Goal: Use online tool/utility: Utilize a website feature to perform a specific function

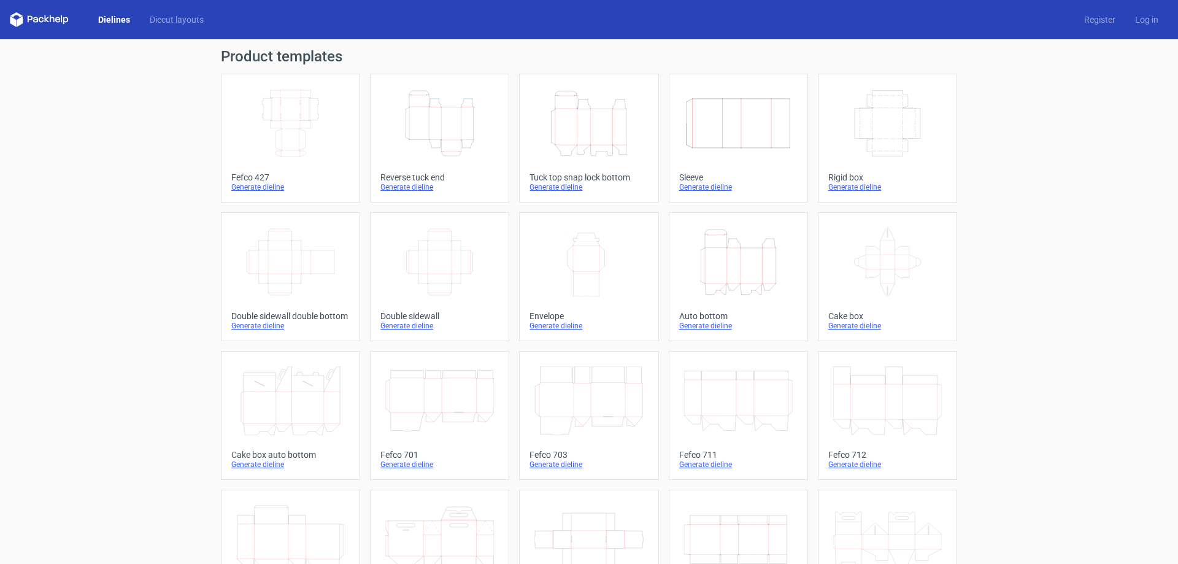
click at [453, 145] on icon "Height Depth Width" at bounding box center [439, 123] width 109 height 69
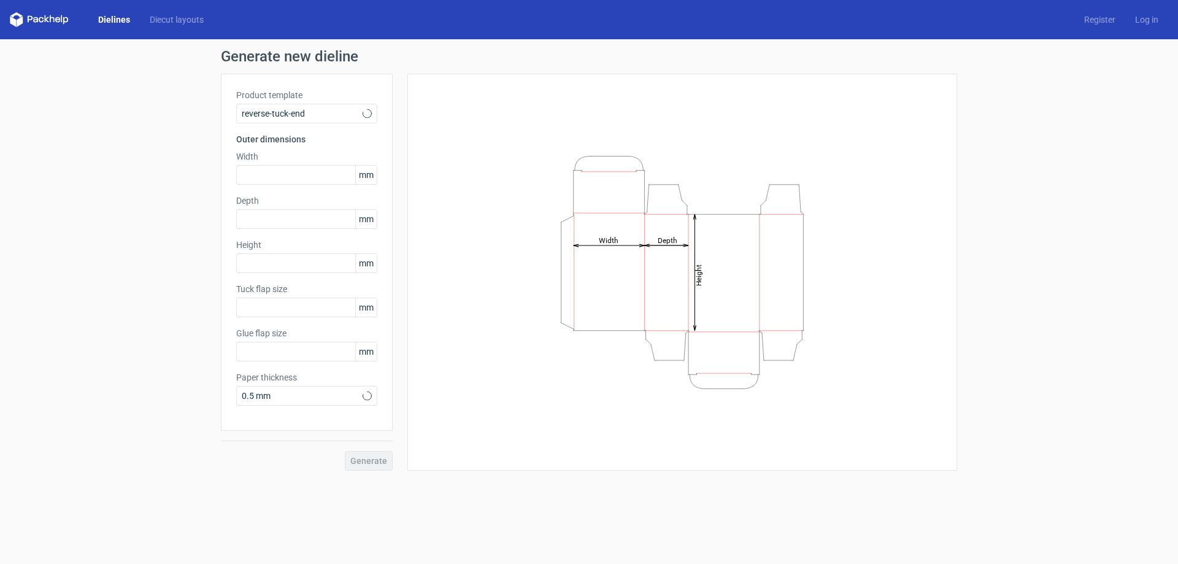
type input "15"
type input "10"
click at [295, 178] on input "text" at bounding box center [306, 175] width 141 height 20
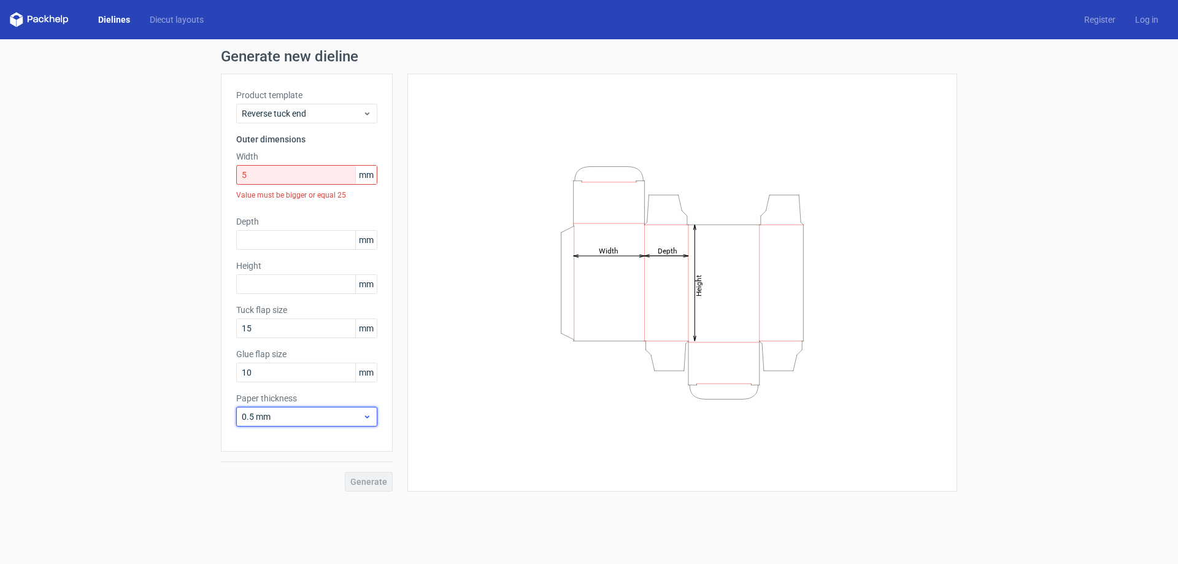
click at [367, 399] on div "Paper thickness 0.5 mm" at bounding box center [306, 409] width 141 height 34
click at [367, 416] on icon at bounding box center [367, 417] width 9 height 10
click at [366, 415] on icon at bounding box center [367, 417] width 9 height 10
click at [341, 115] on span "Reverse tuck end" at bounding box center [302, 113] width 121 height 12
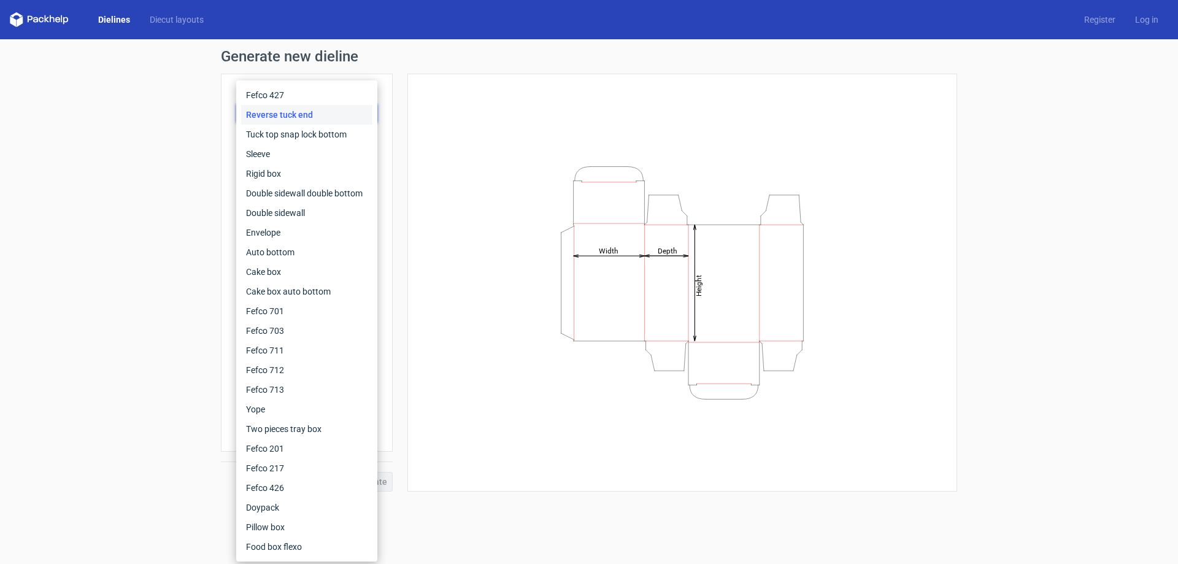
click at [390, 120] on div "Product template Reverse tuck end Outer dimensions Width 5 mm Value must be big…" at bounding box center [307, 263] width 172 height 378
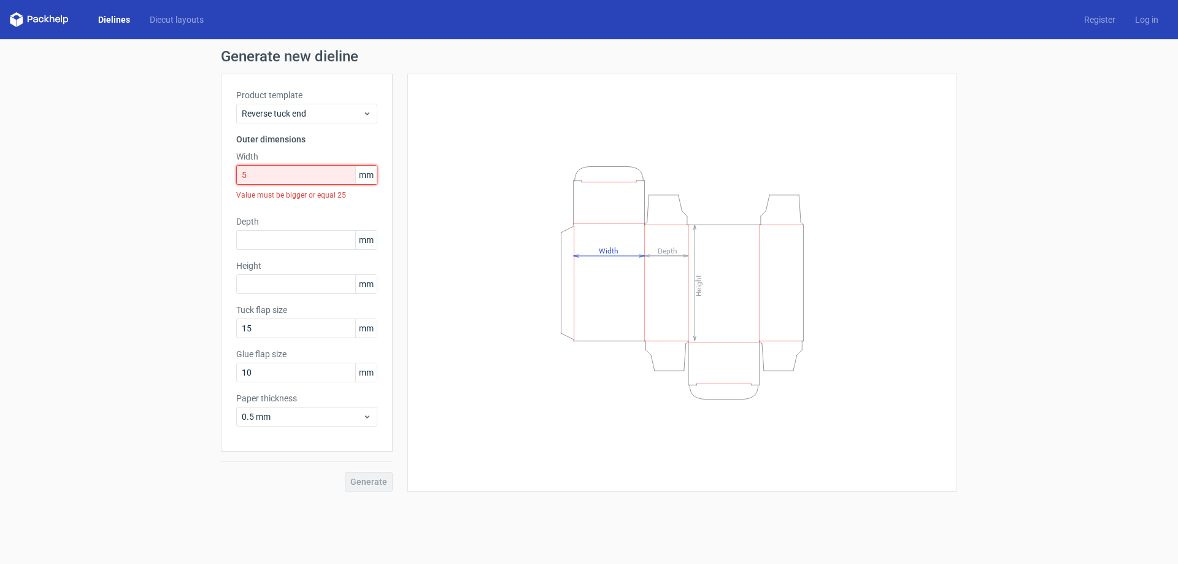
drag, startPoint x: 291, startPoint y: 171, endPoint x: 168, endPoint y: 171, distance: 122.7
click at [168, 171] on div "Generate new dieline Product template Reverse tuck end Outer dimensions Width 5…" at bounding box center [589, 270] width 1178 height 462
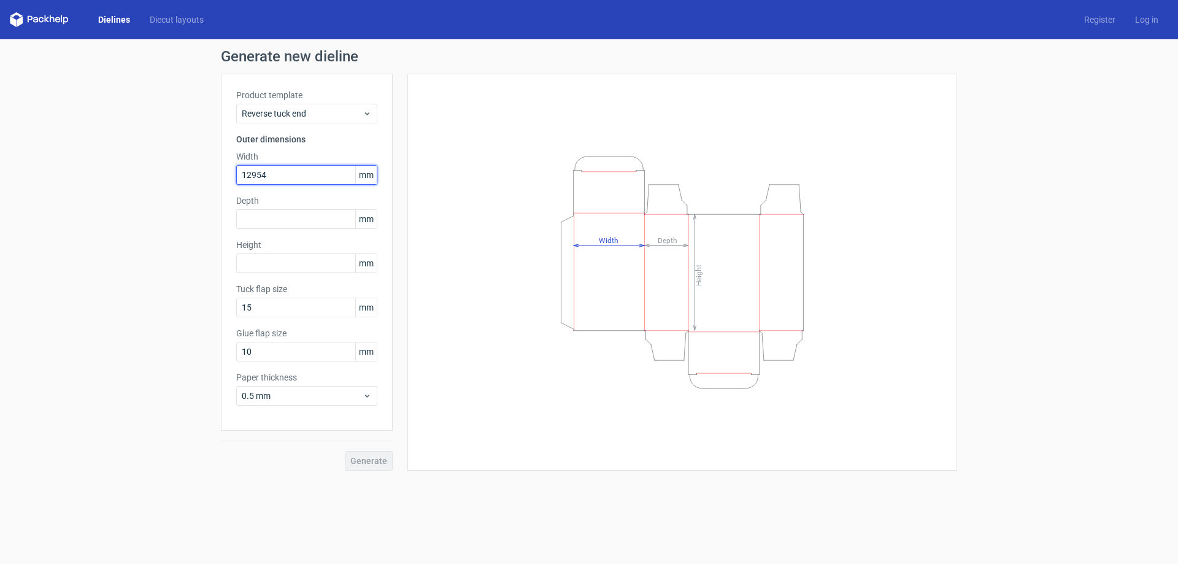
drag, startPoint x: 258, startPoint y: 177, endPoint x: 290, endPoint y: 177, distance: 31.3
click at [290, 177] on input "12954" at bounding box center [306, 175] width 141 height 20
type input "129"
click at [283, 221] on input "text" at bounding box center [306, 219] width 141 height 20
type input "43"
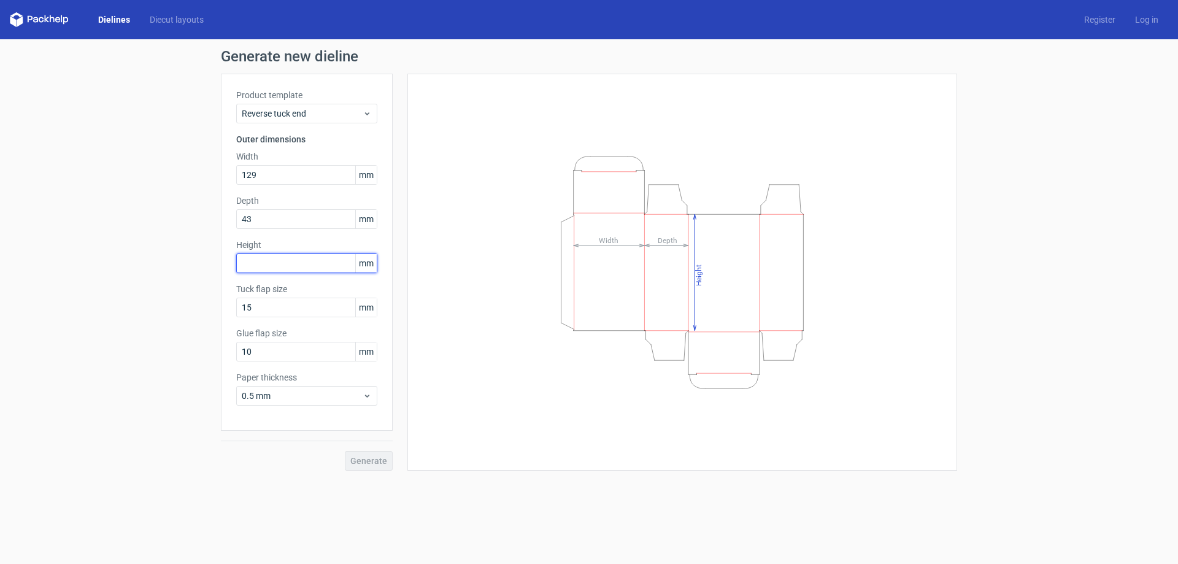
click at [272, 264] on input "text" at bounding box center [306, 263] width 141 height 20
click at [276, 256] on input "text" at bounding box center [306, 263] width 141 height 20
type input "218"
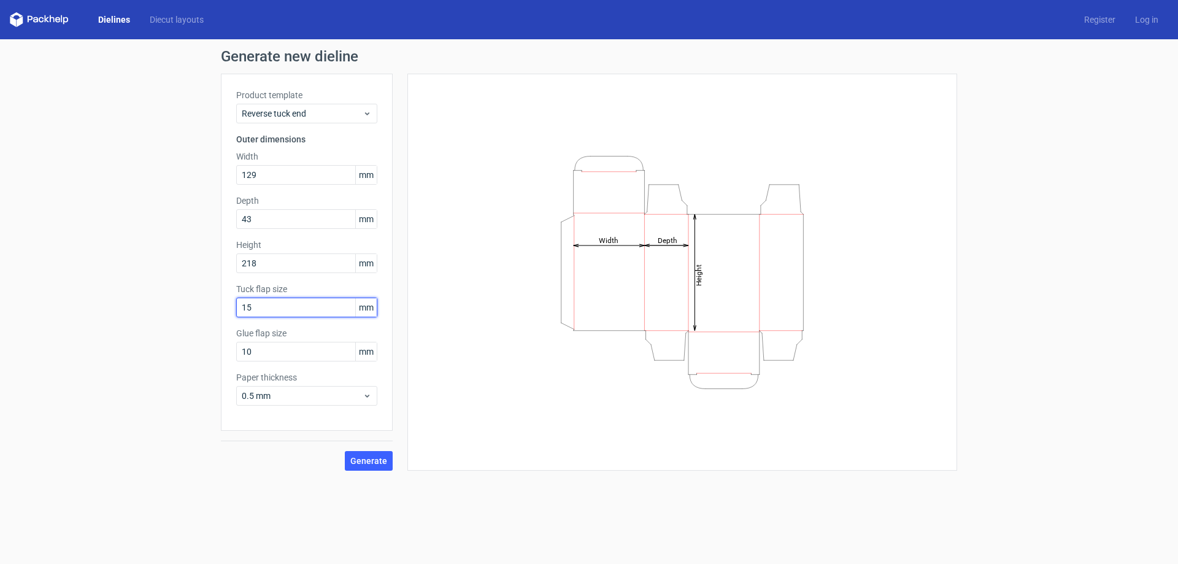
click at [285, 306] on input "15" at bounding box center [306, 308] width 141 height 20
click at [291, 346] on input "10" at bounding box center [306, 352] width 141 height 20
click at [363, 463] on span "Generate" at bounding box center [368, 460] width 37 height 9
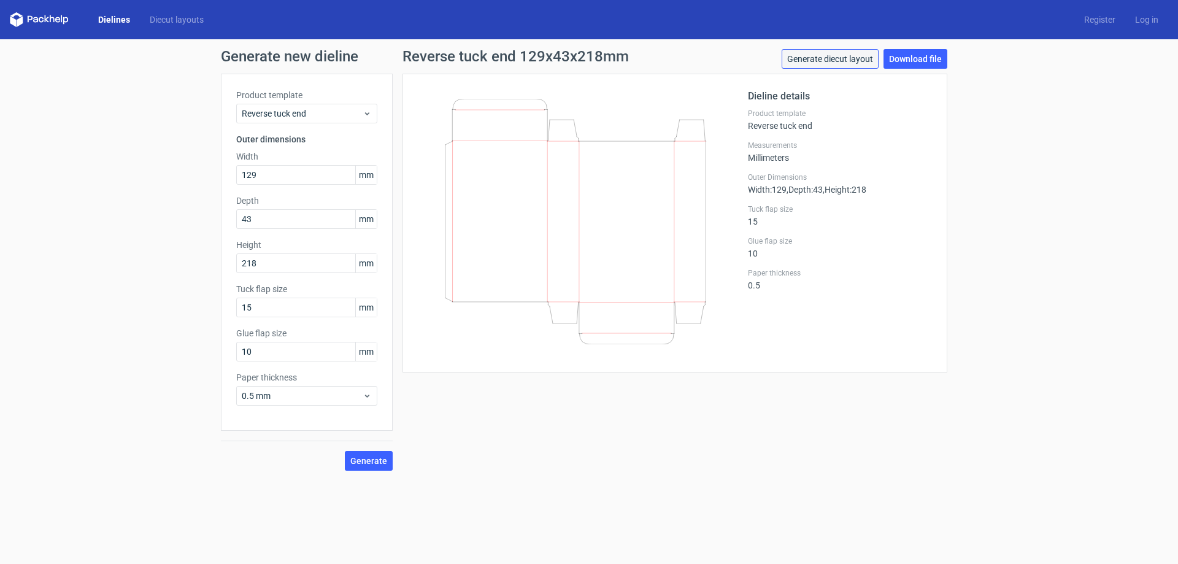
click at [852, 60] on link "Generate diecut layout" at bounding box center [830, 59] width 97 height 20
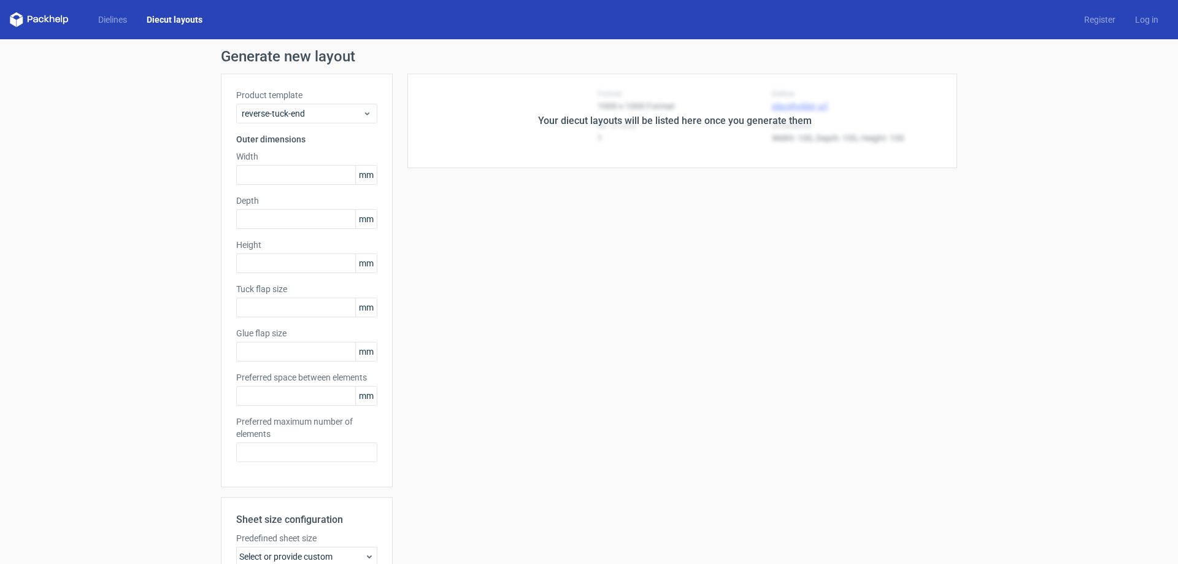
type input "129"
type input "43"
type input "218"
type input "15"
type input "10"
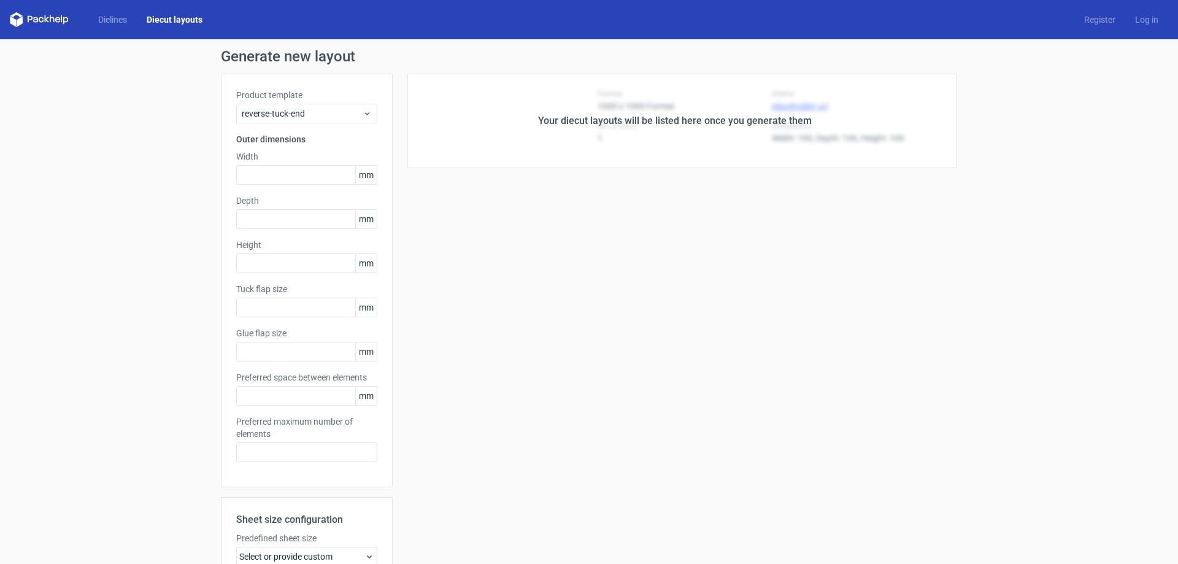
type input "5"
type input "48"
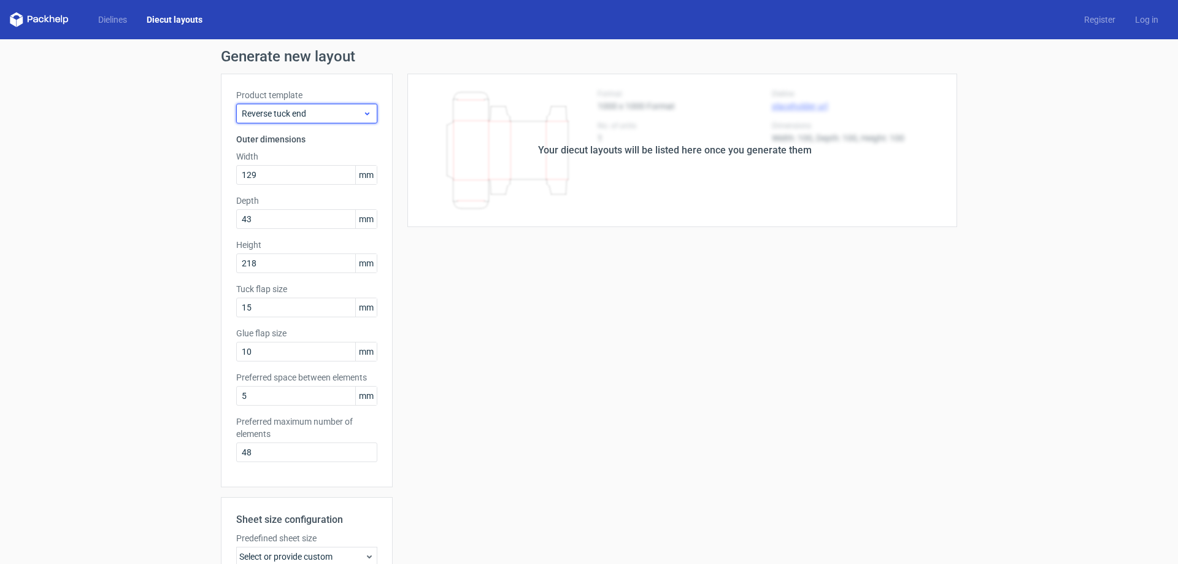
click at [364, 115] on icon at bounding box center [367, 114] width 9 height 10
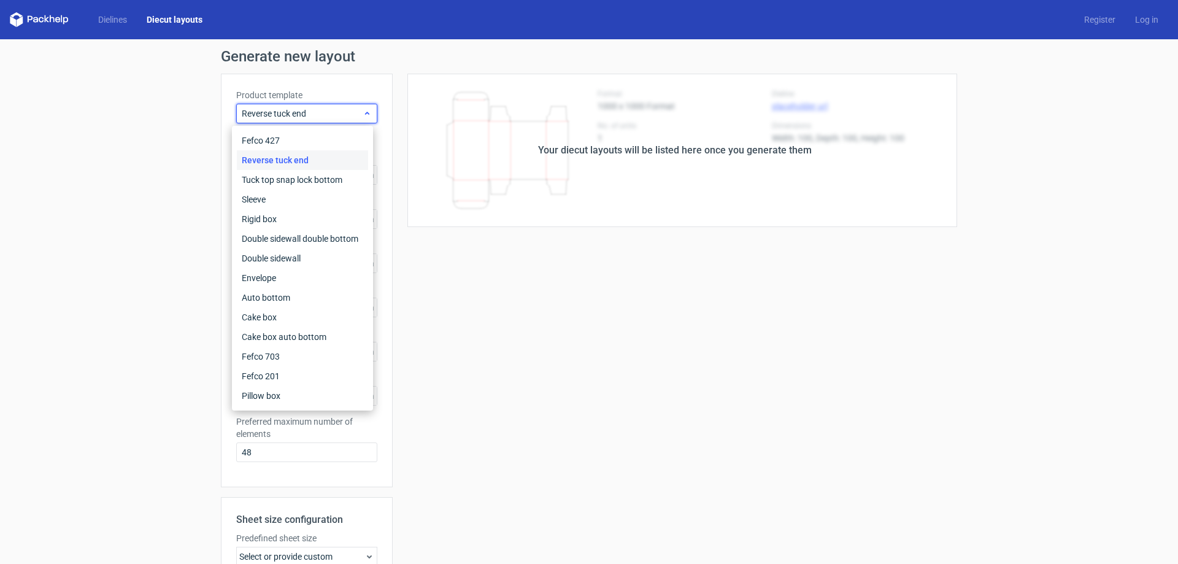
click at [364, 115] on icon at bounding box center [367, 114] width 9 height 10
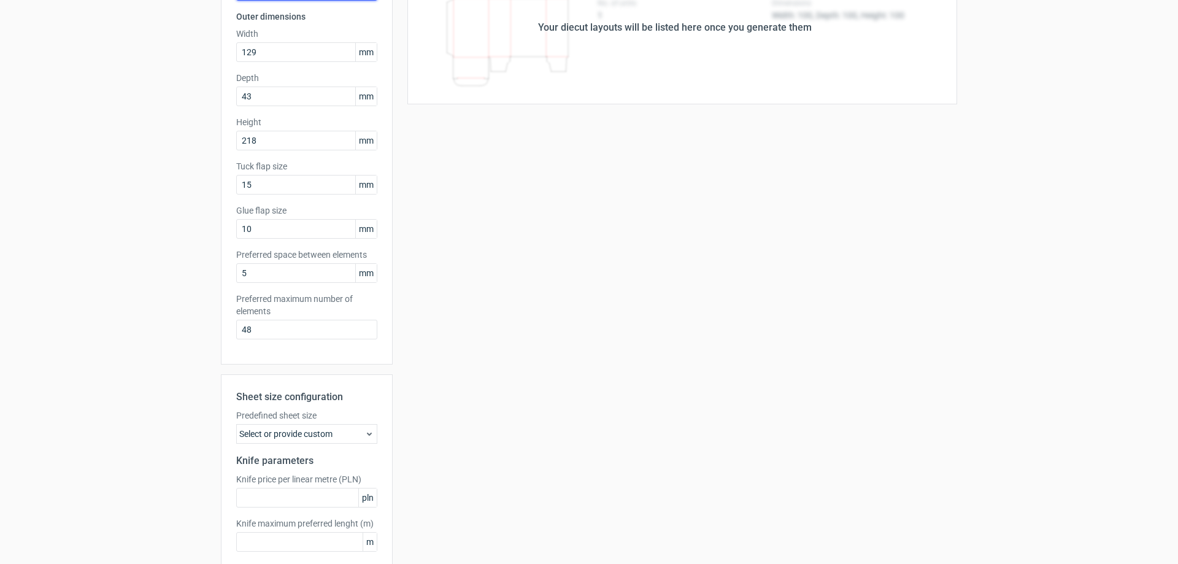
scroll to position [184, 0]
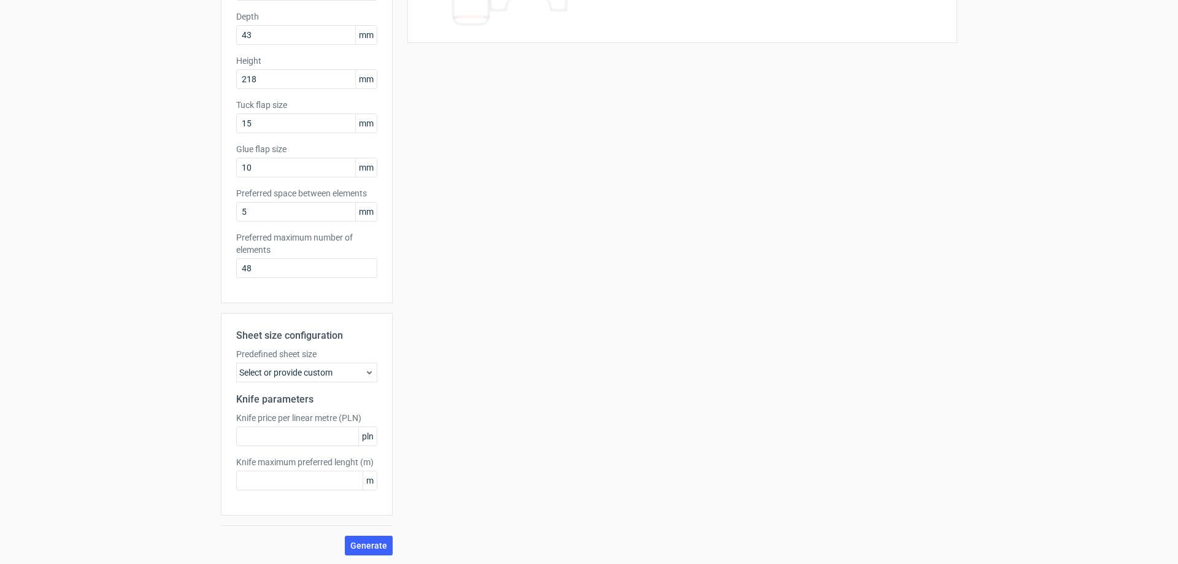
click at [350, 374] on div "Select or provide custom" at bounding box center [306, 373] width 141 height 20
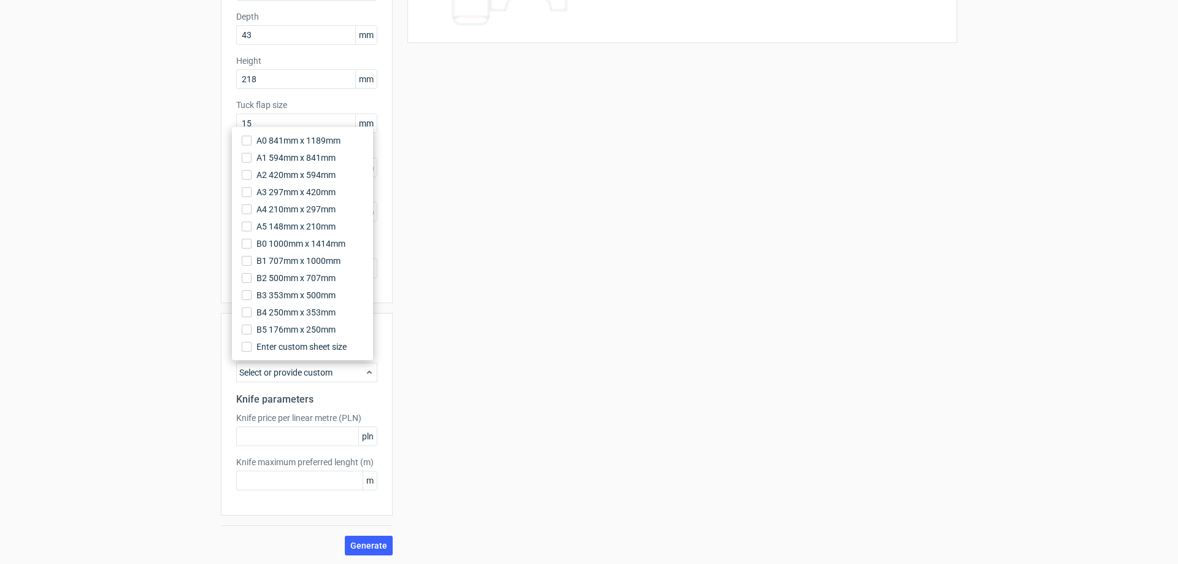
click at [350, 374] on div "Select or provide custom" at bounding box center [306, 373] width 141 height 20
click at [479, 484] on div "Your diecut layouts will be listed here once you generate them Height Depth Wid…" at bounding box center [675, 223] width 564 height 666
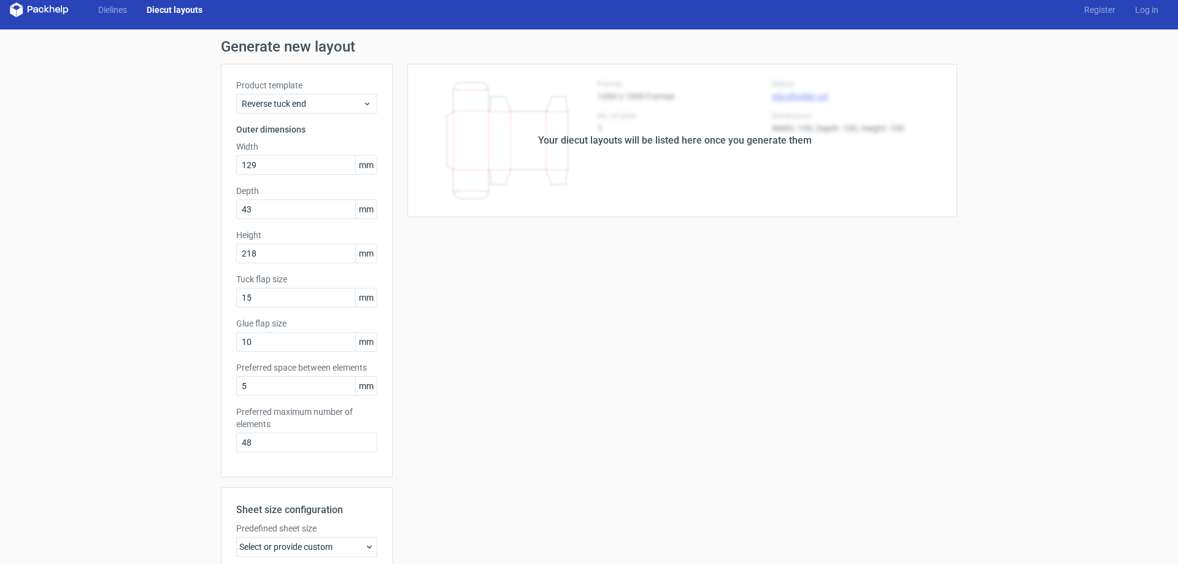
scroll to position [0, 0]
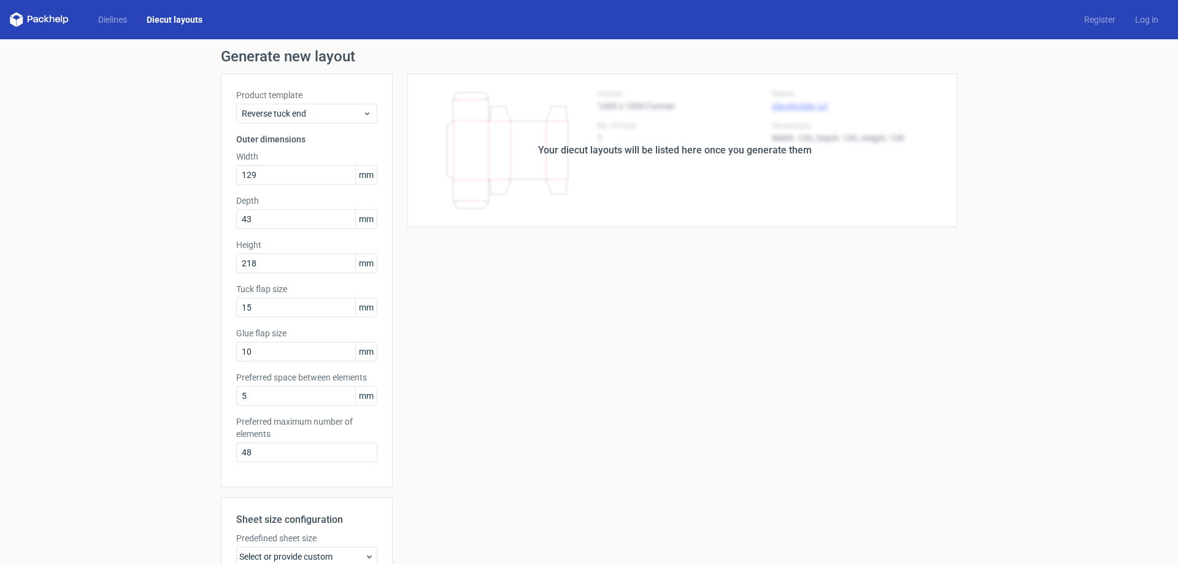
click at [572, 161] on div "Your diecut layouts will be listed here once you generate them" at bounding box center [675, 150] width 564 height 153
click at [334, 109] on span "Reverse tuck end" at bounding box center [302, 113] width 121 height 12
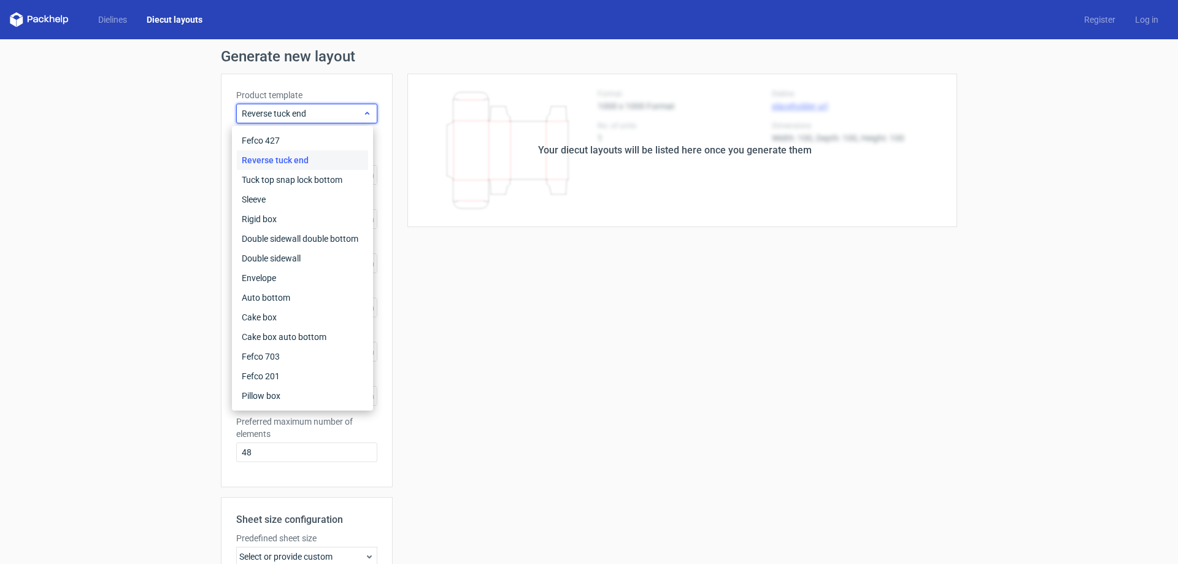
click at [334, 109] on span "Reverse tuck end" at bounding box center [302, 113] width 121 height 12
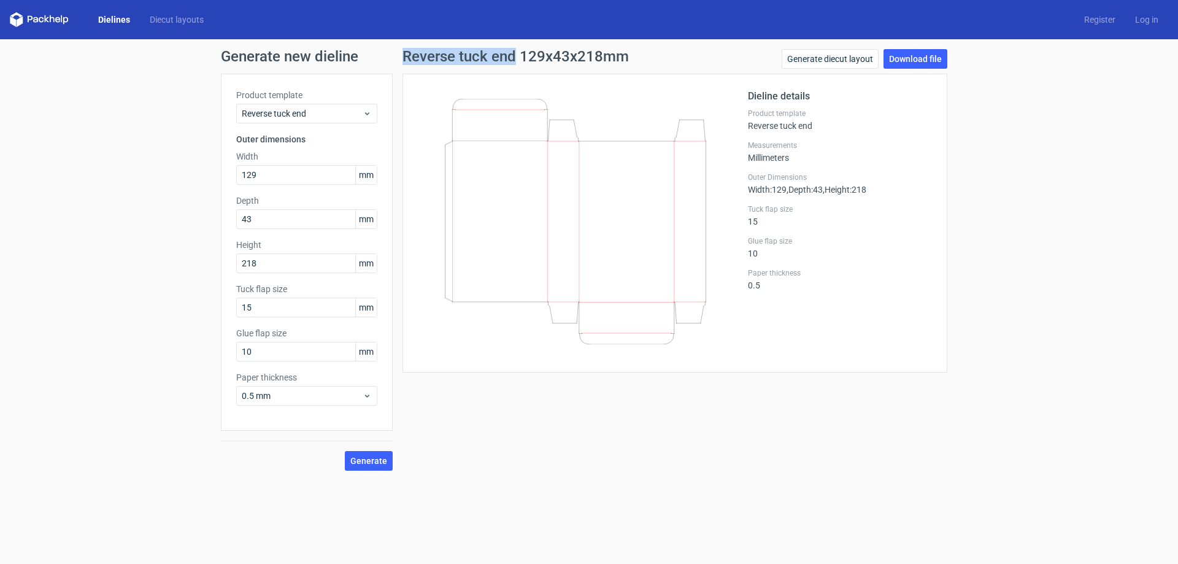
drag, startPoint x: 405, startPoint y: 52, endPoint x: 517, endPoint y: 60, distance: 111.9
click at [517, 60] on h1 "Reverse tuck end 129x43x218mm" at bounding box center [515, 56] width 226 height 15
copy h1 "Reverse tuck end"
